Goal: Information Seeking & Learning: Find specific fact

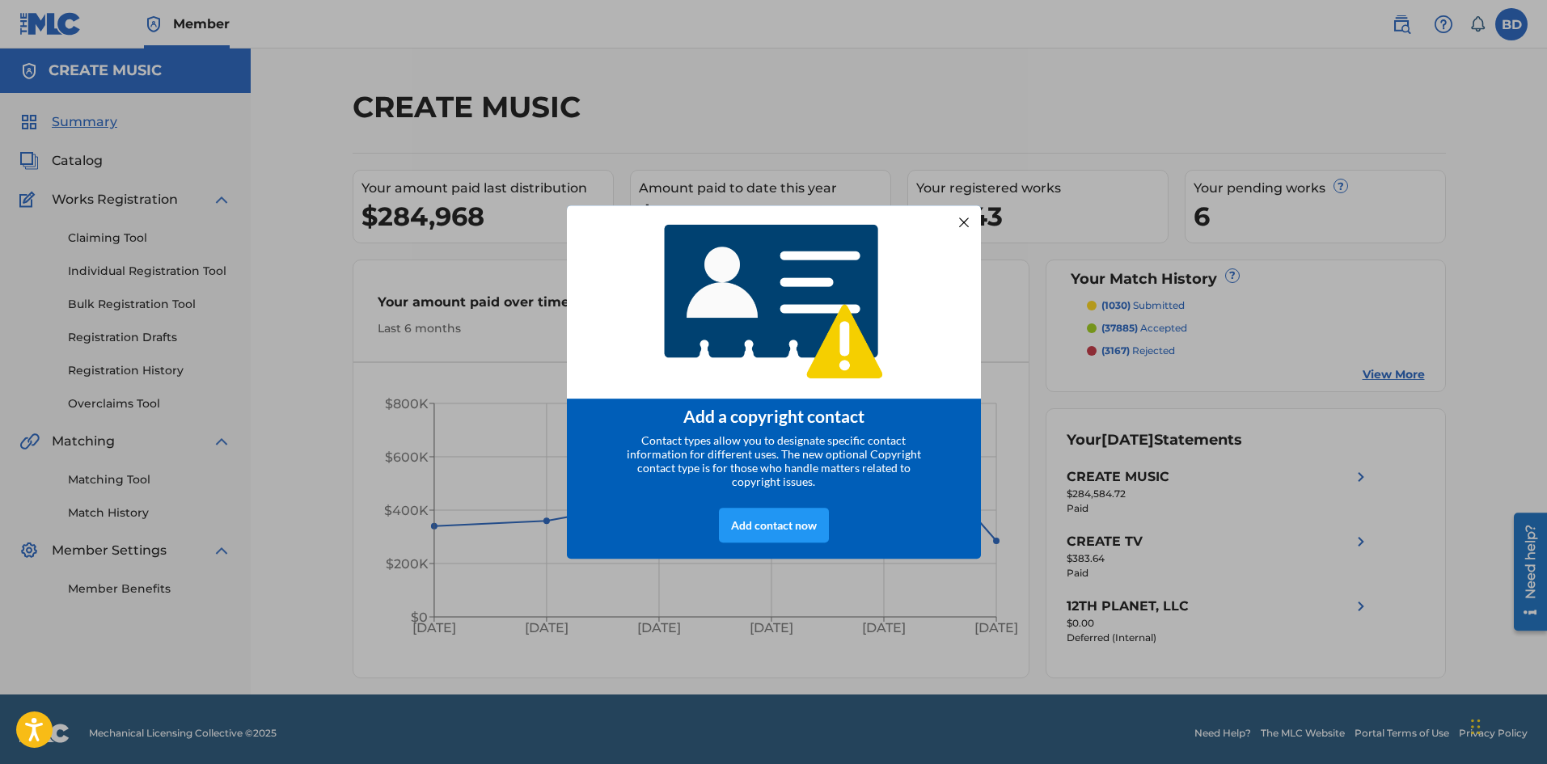
click at [962, 224] on div at bounding box center [963, 221] width 21 height 21
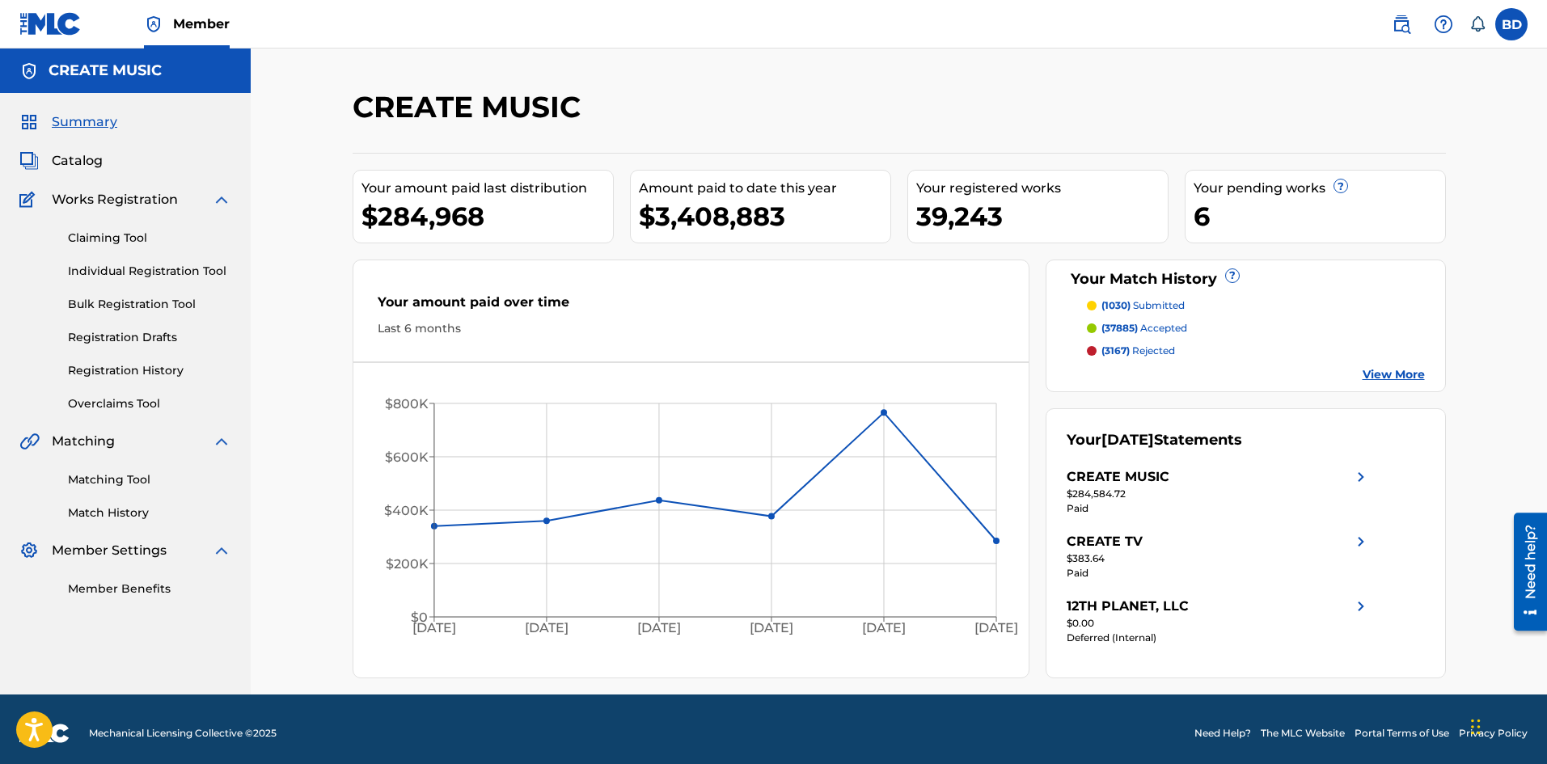
click at [1398, 38] on link at bounding box center [1401, 24] width 32 height 32
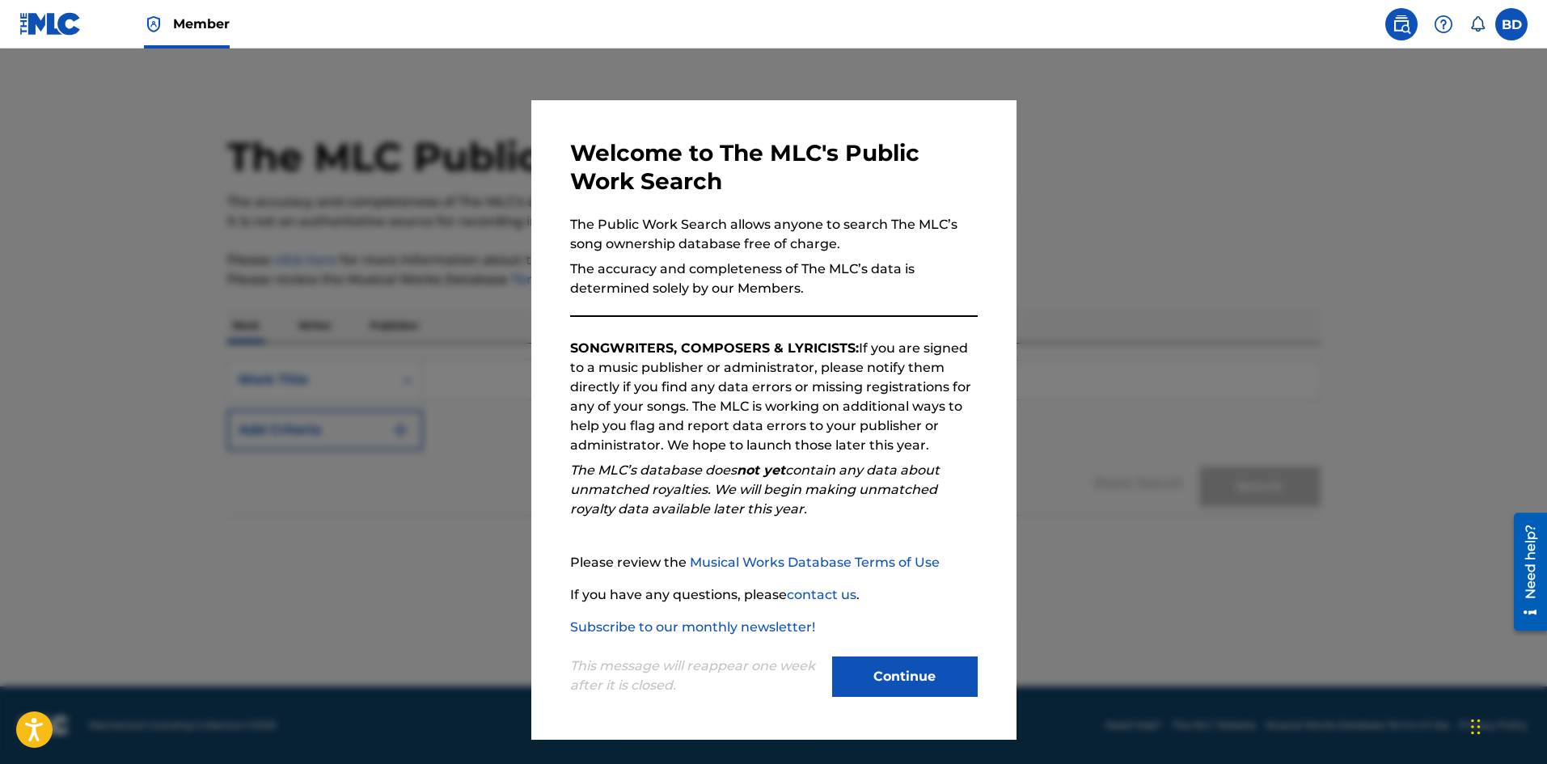
click at [930, 681] on button "Continue" at bounding box center [905, 677] width 146 height 40
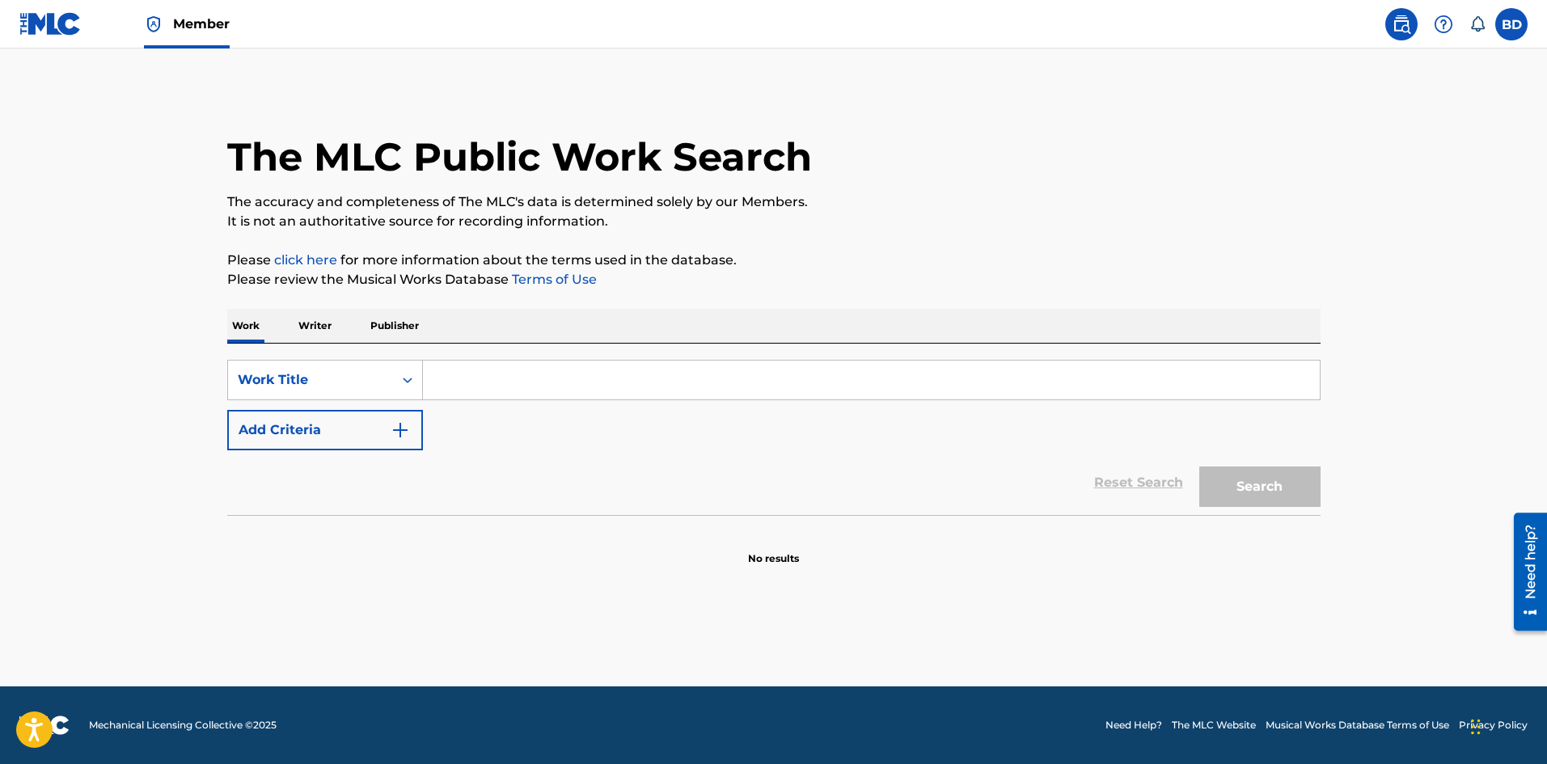
click at [501, 385] on input "Search Form" at bounding box center [871, 380] width 897 height 39
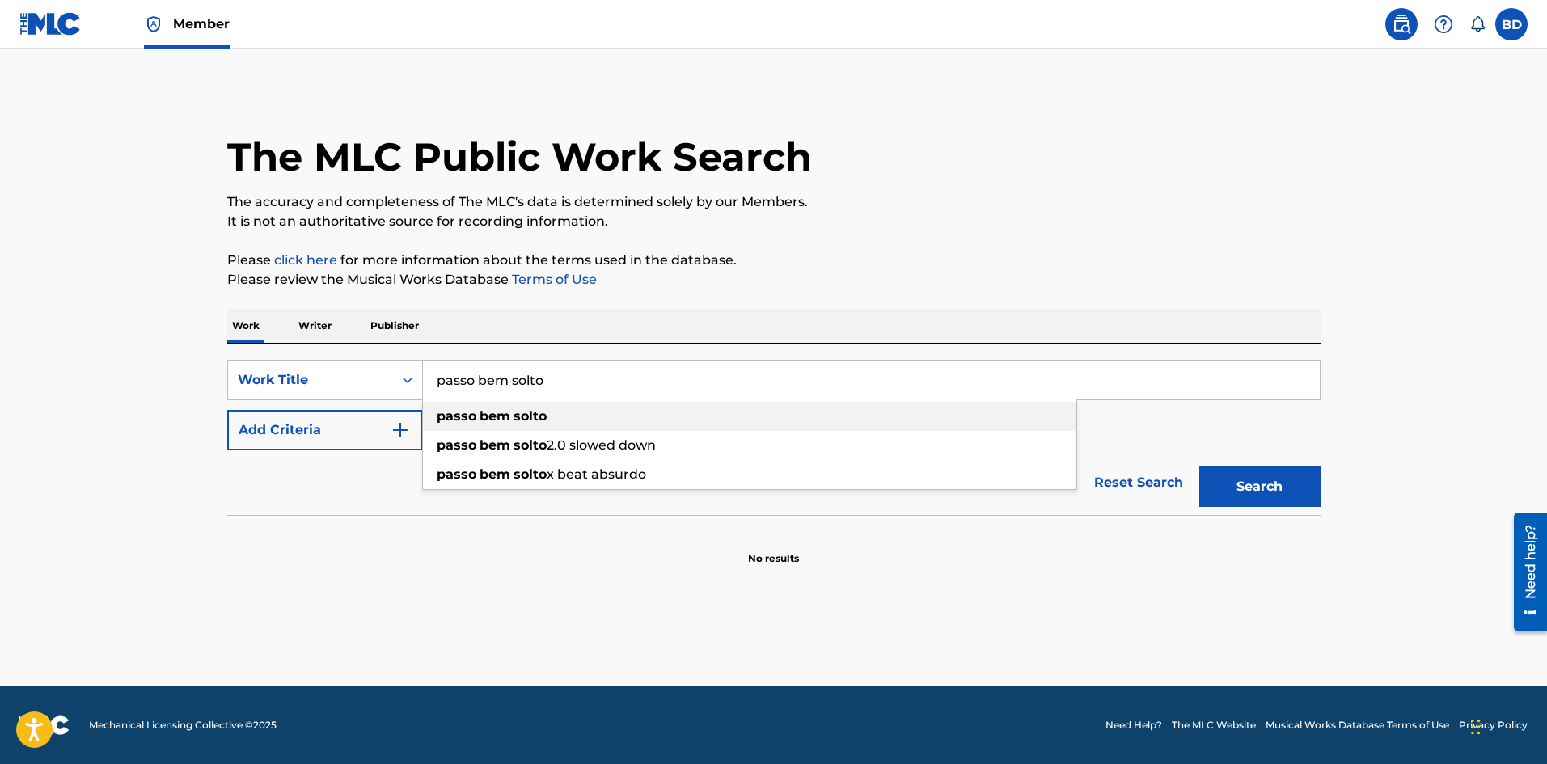
type input "passo bem solto"
click at [581, 404] on div "passo bem solto" at bounding box center [749, 416] width 653 height 29
click at [1254, 482] on button "Search" at bounding box center [1259, 487] width 121 height 40
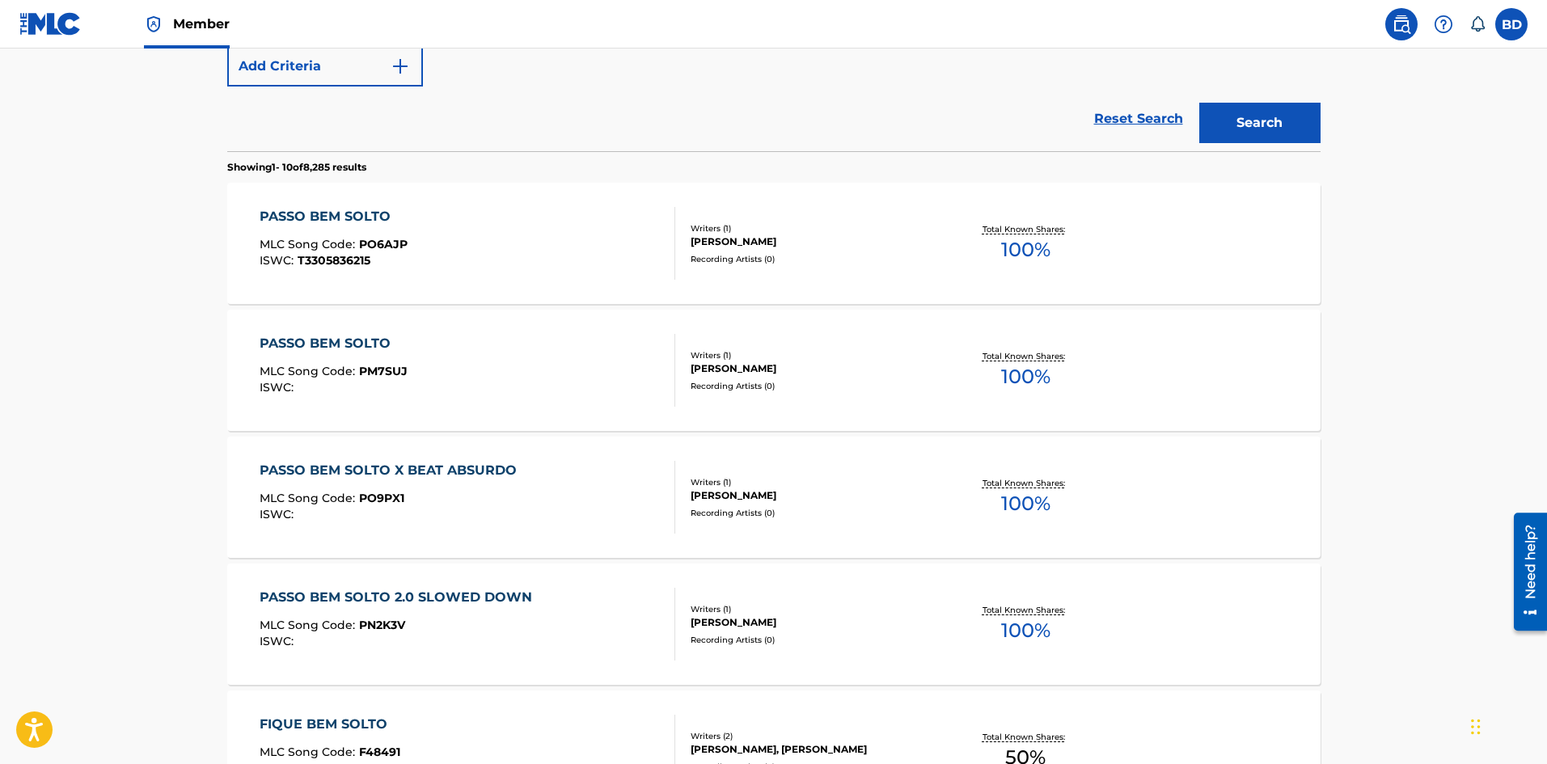
scroll to position [323, 0]
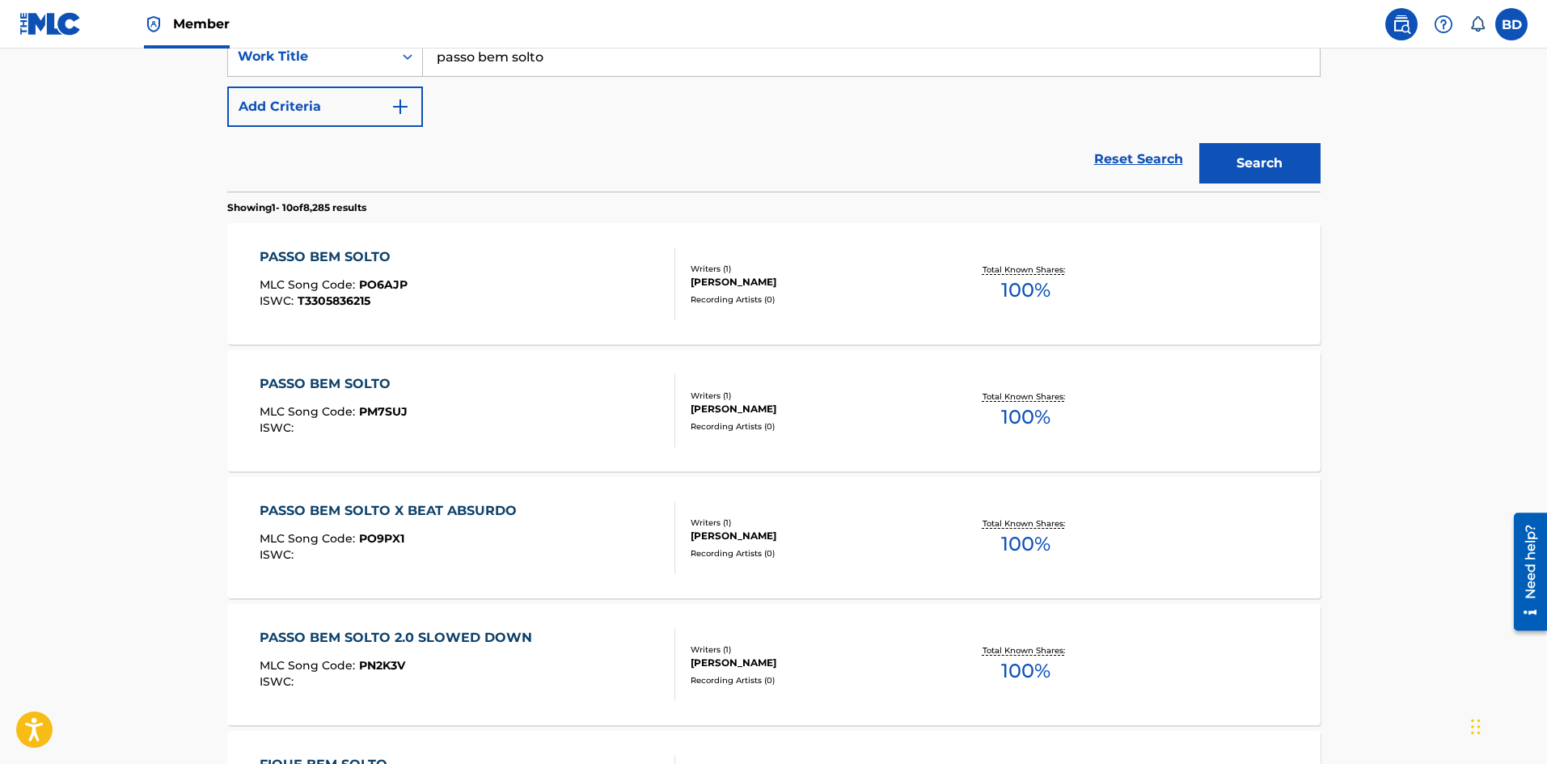
click at [673, 421] on div at bounding box center [668, 410] width 13 height 73
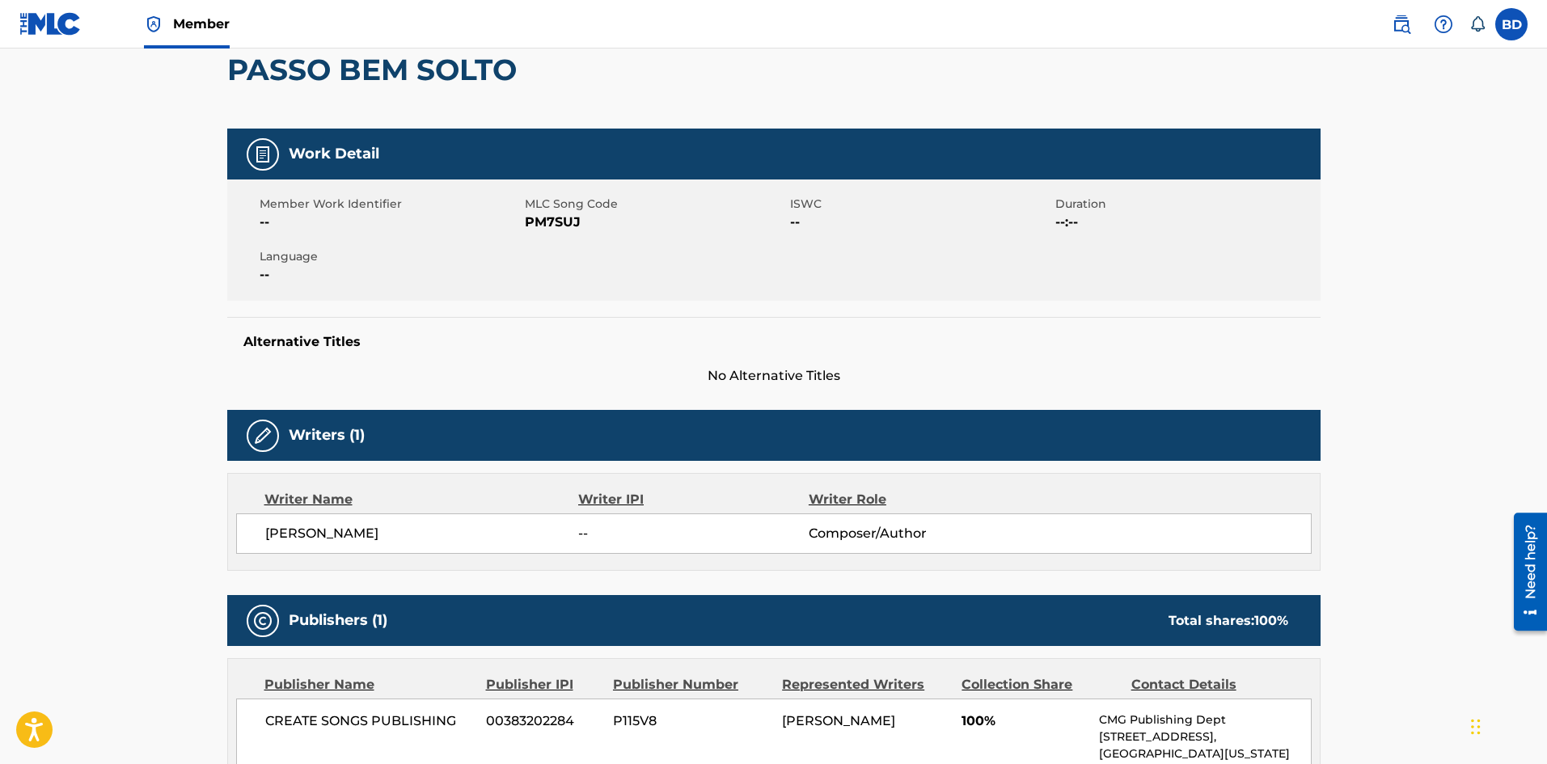
scroll to position [46, 0]
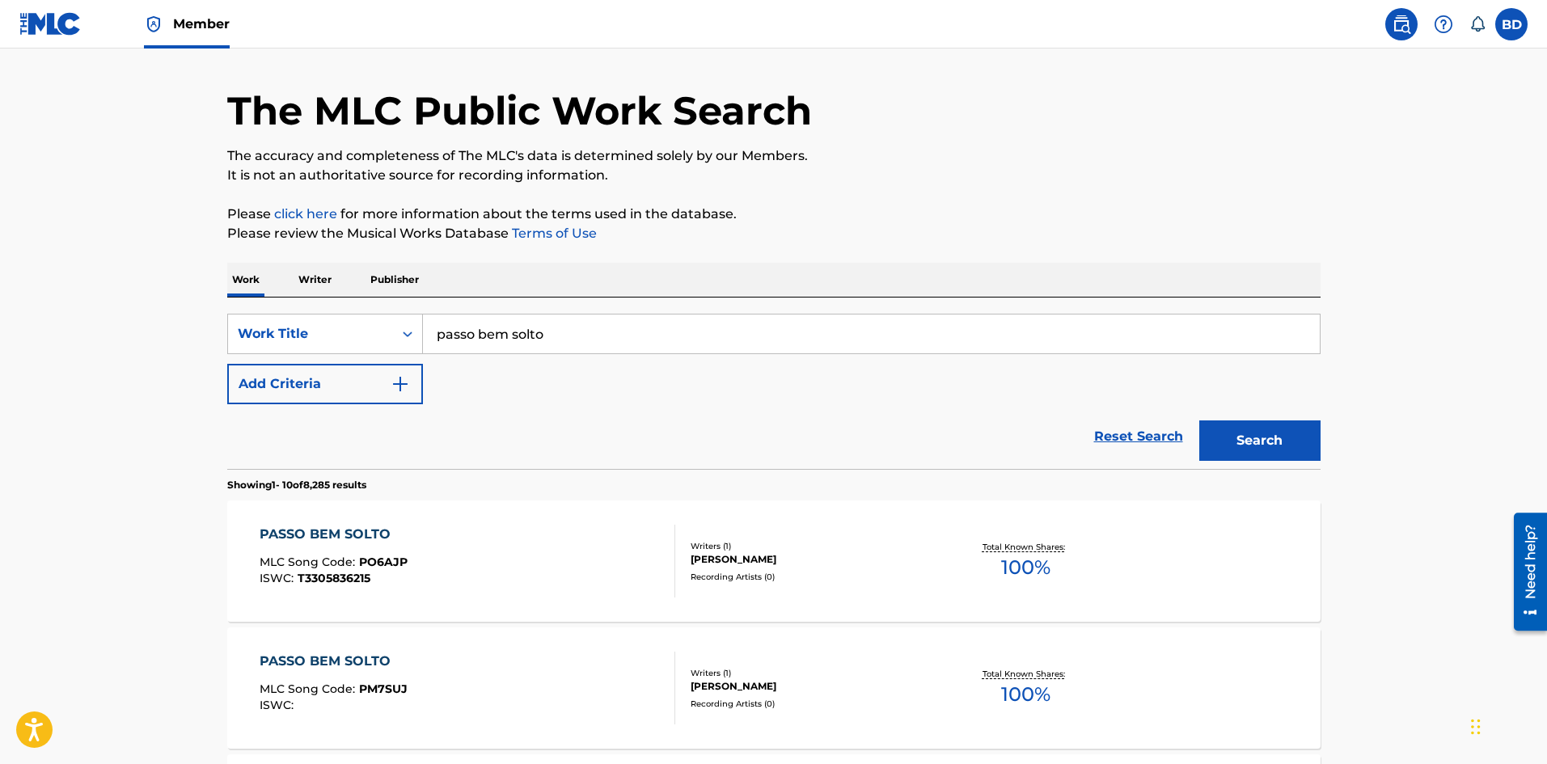
scroll to position [323, 0]
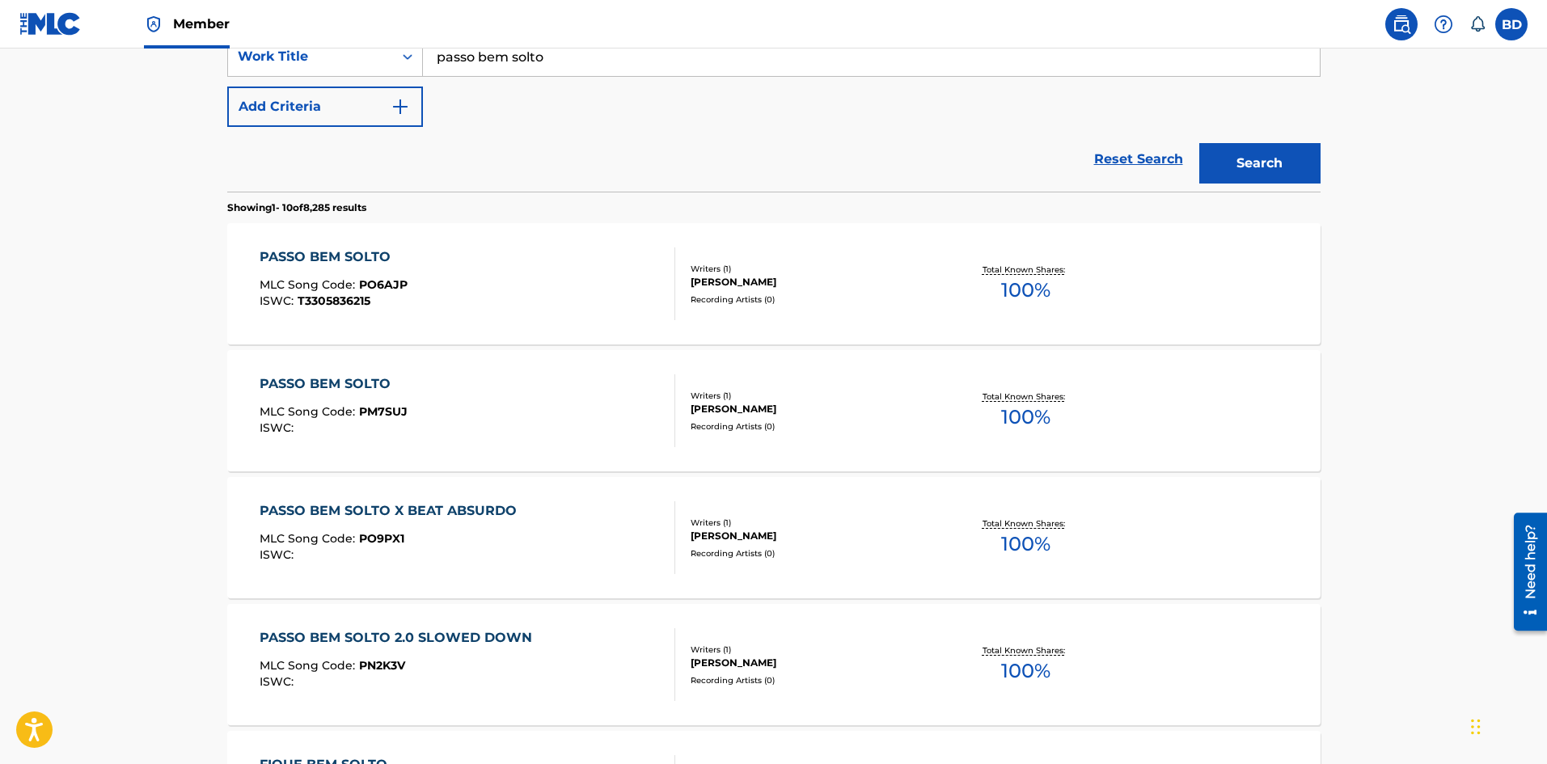
click at [543, 291] on div "PASSO BEM SOLTO MLC Song Code : PO6AJP ISWC : T3305836215" at bounding box center [468, 283] width 416 height 73
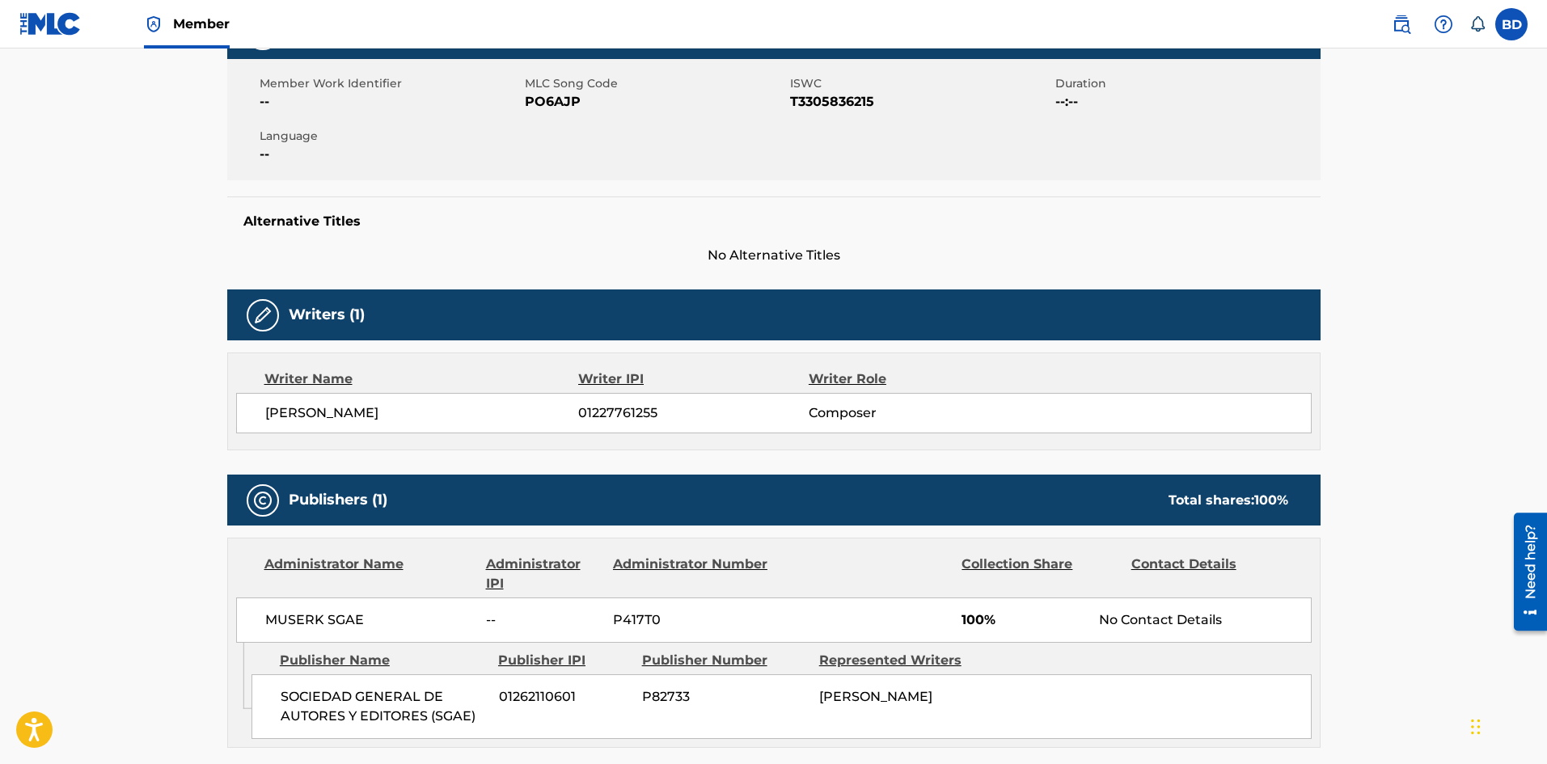
scroll to position [7, 0]
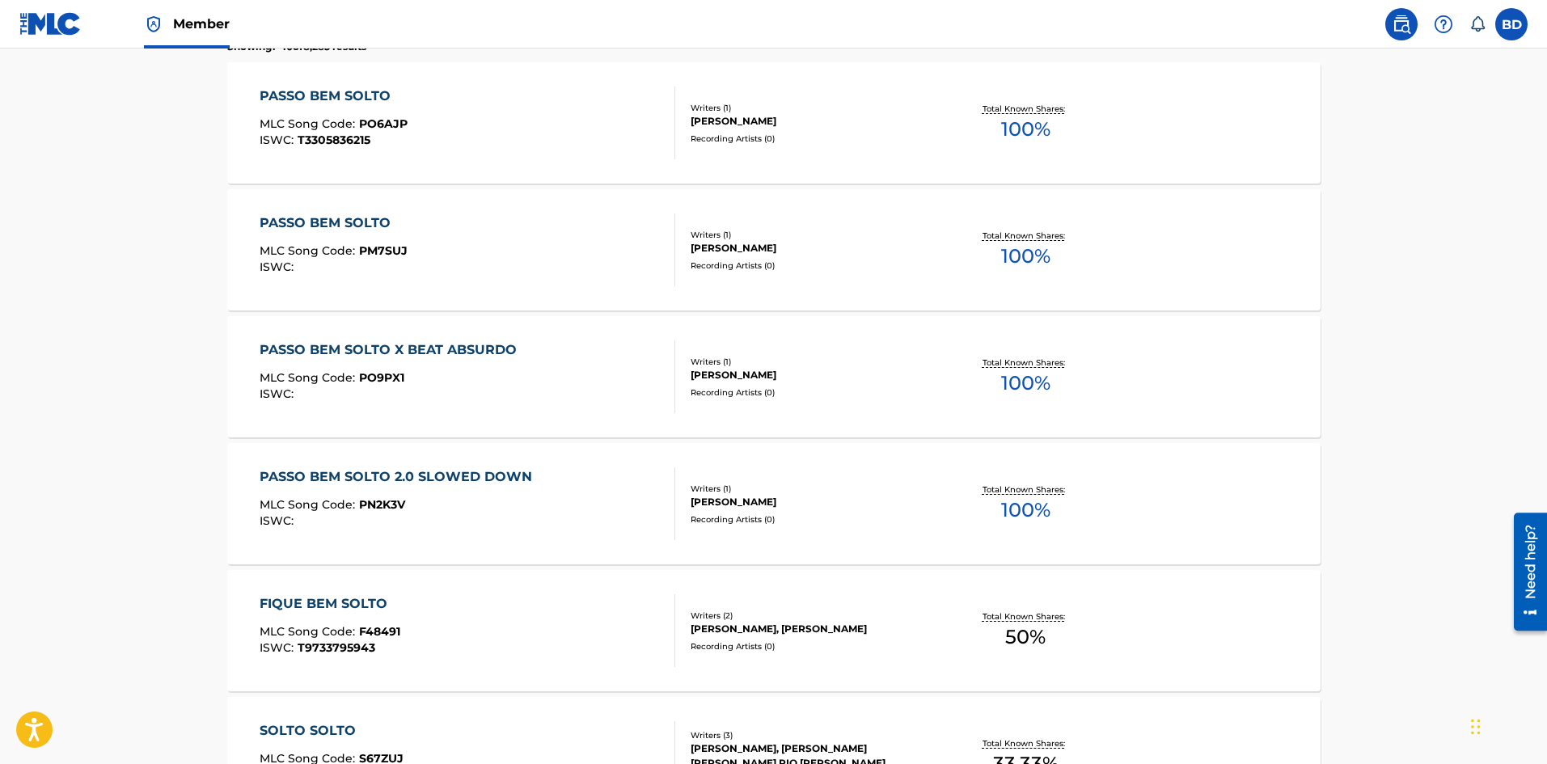
scroll to position [243, 0]
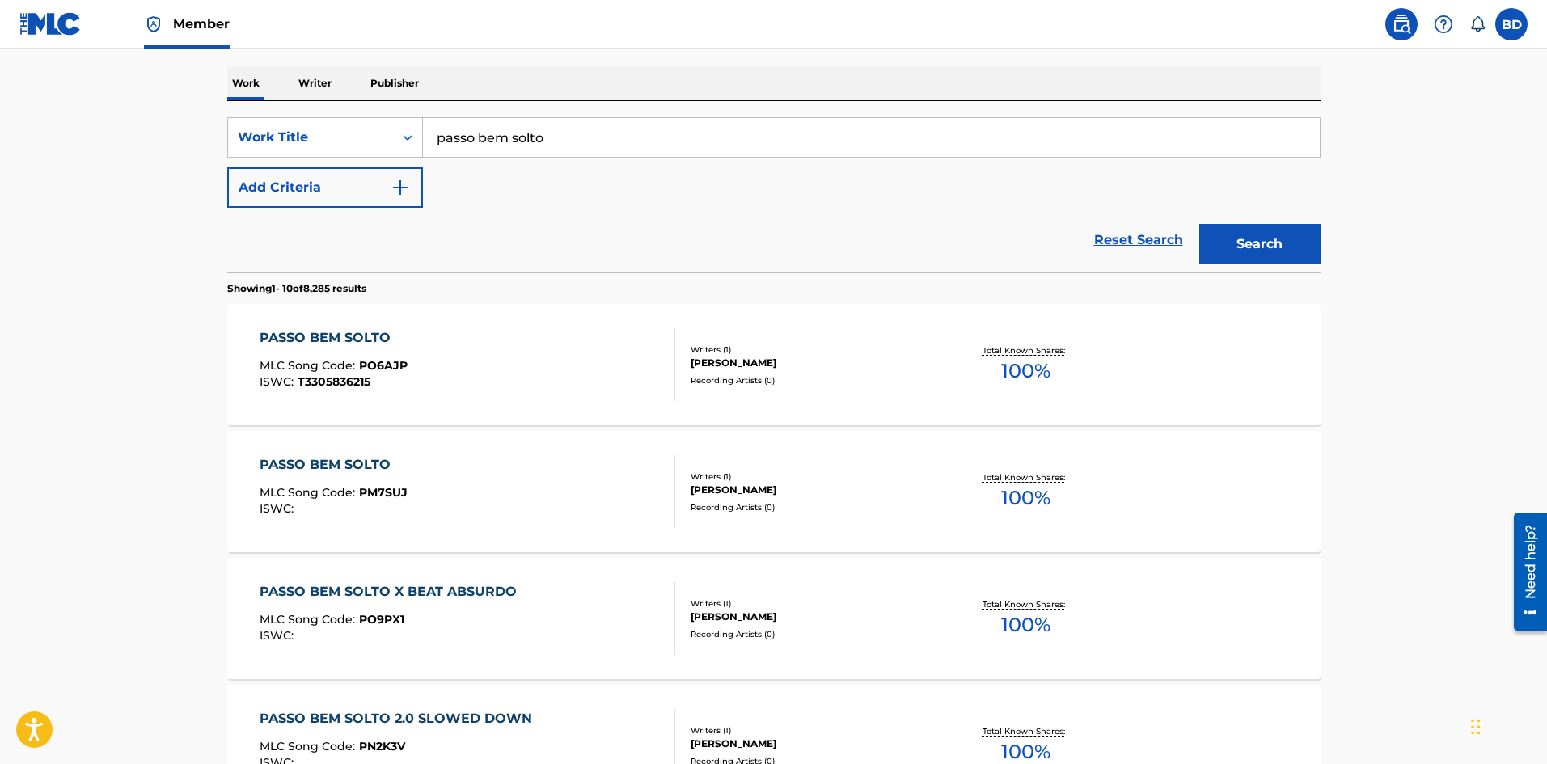
click at [546, 507] on div "PASSO BEM SOLTO MLC Song Code : PM7SUJ ISWC :" at bounding box center [468, 491] width 416 height 73
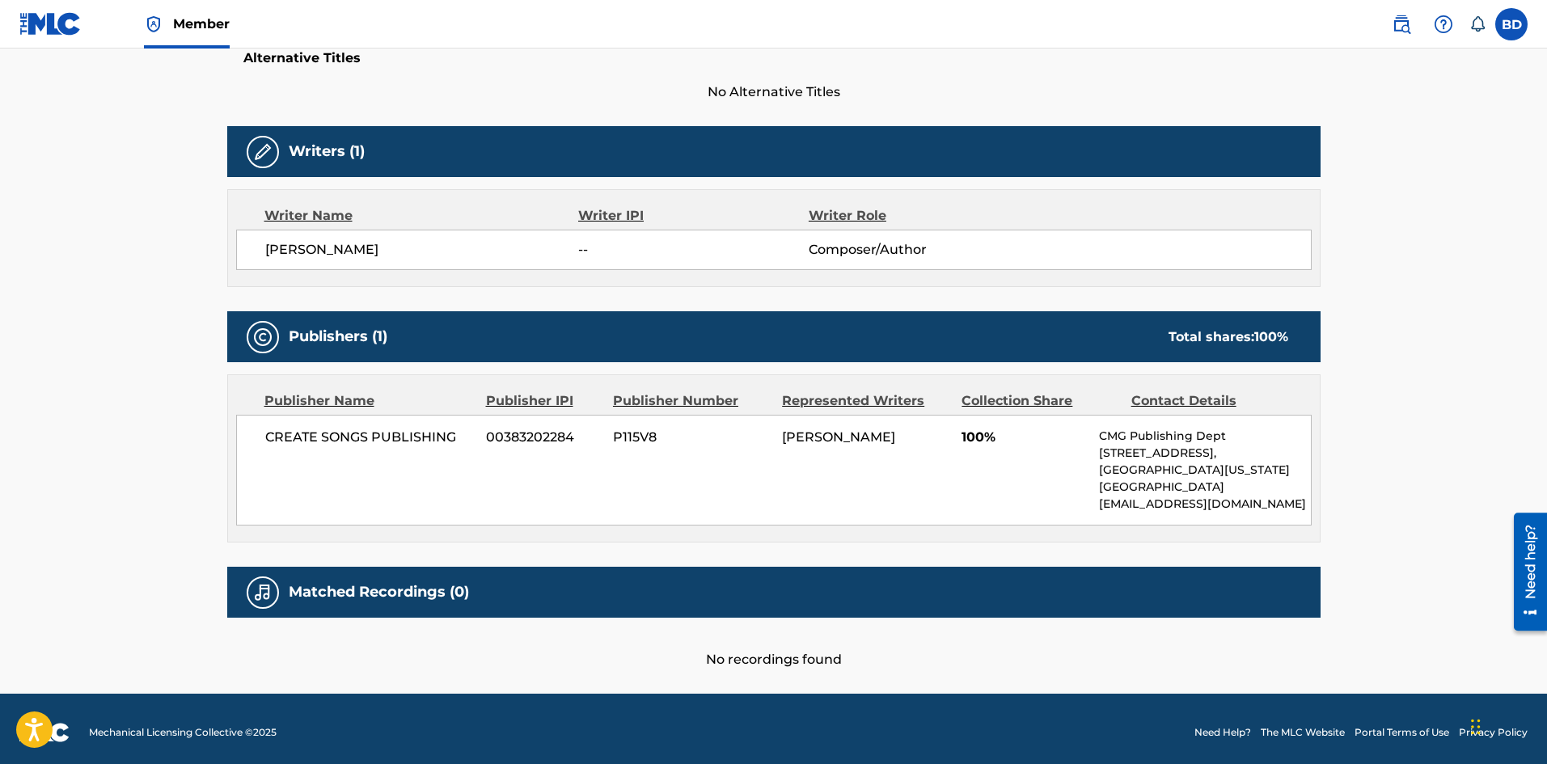
scroll to position [450, 0]
